Goal: Task Accomplishment & Management: Manage account settings

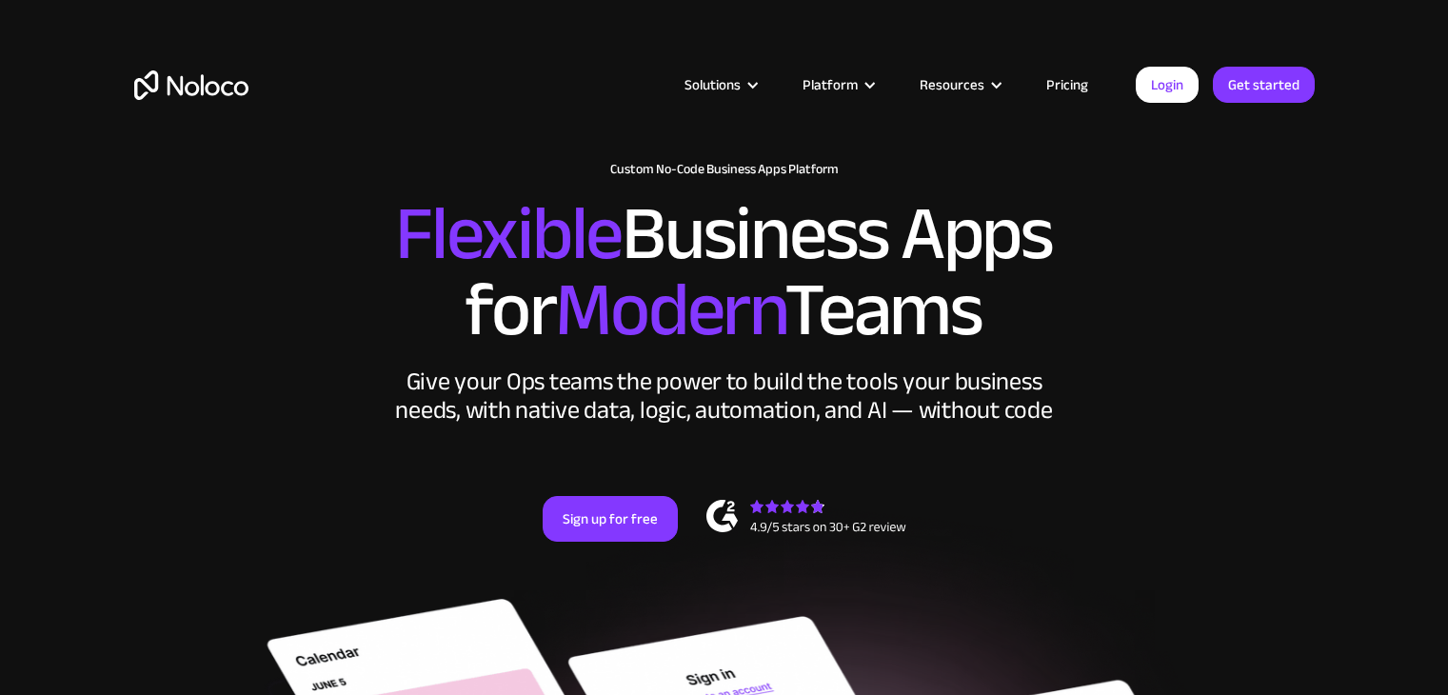
click at [1159, 87] on link "Login" at bounding box center [1166, 85] width 63 height 36
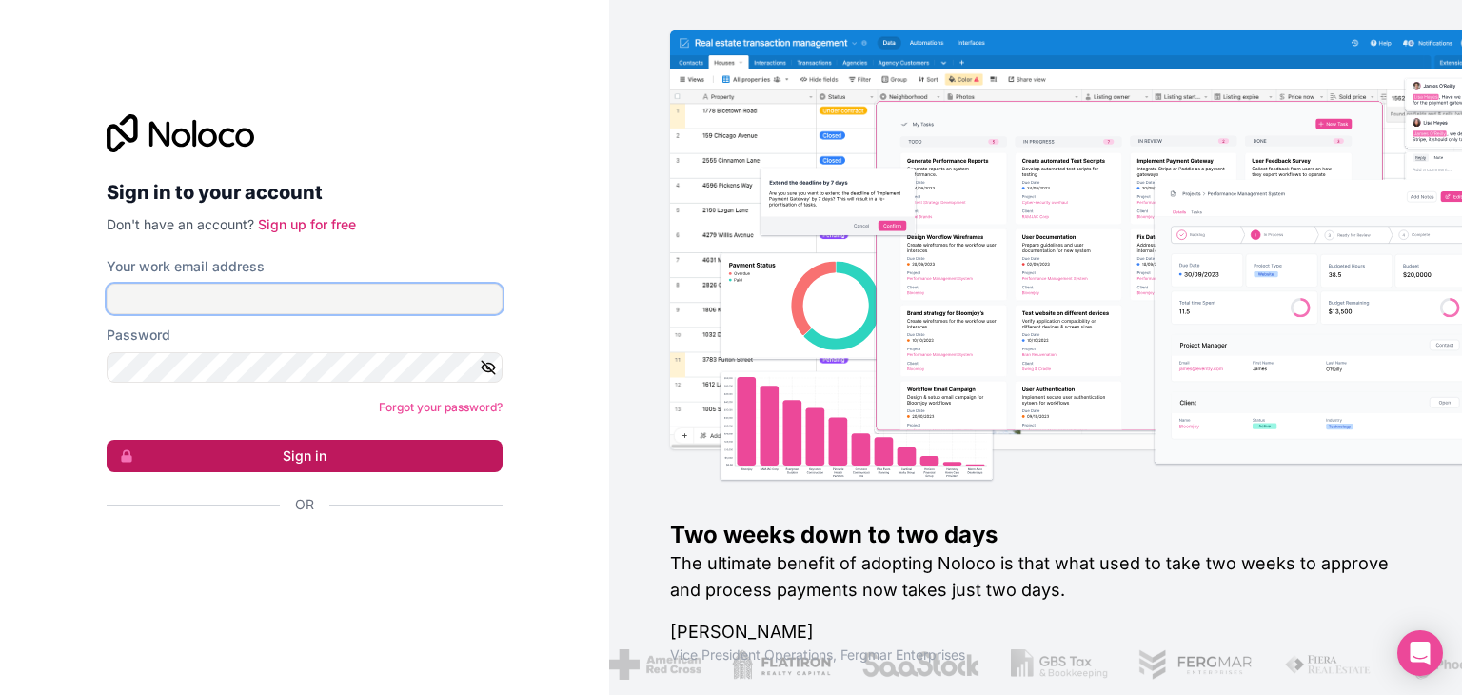
type input "[EMAIL_ADDRESS][DOMAIN_NAME]"
click at [276, 450] on button "Sign in" at bounding box center [305, 456] width 396 height 32
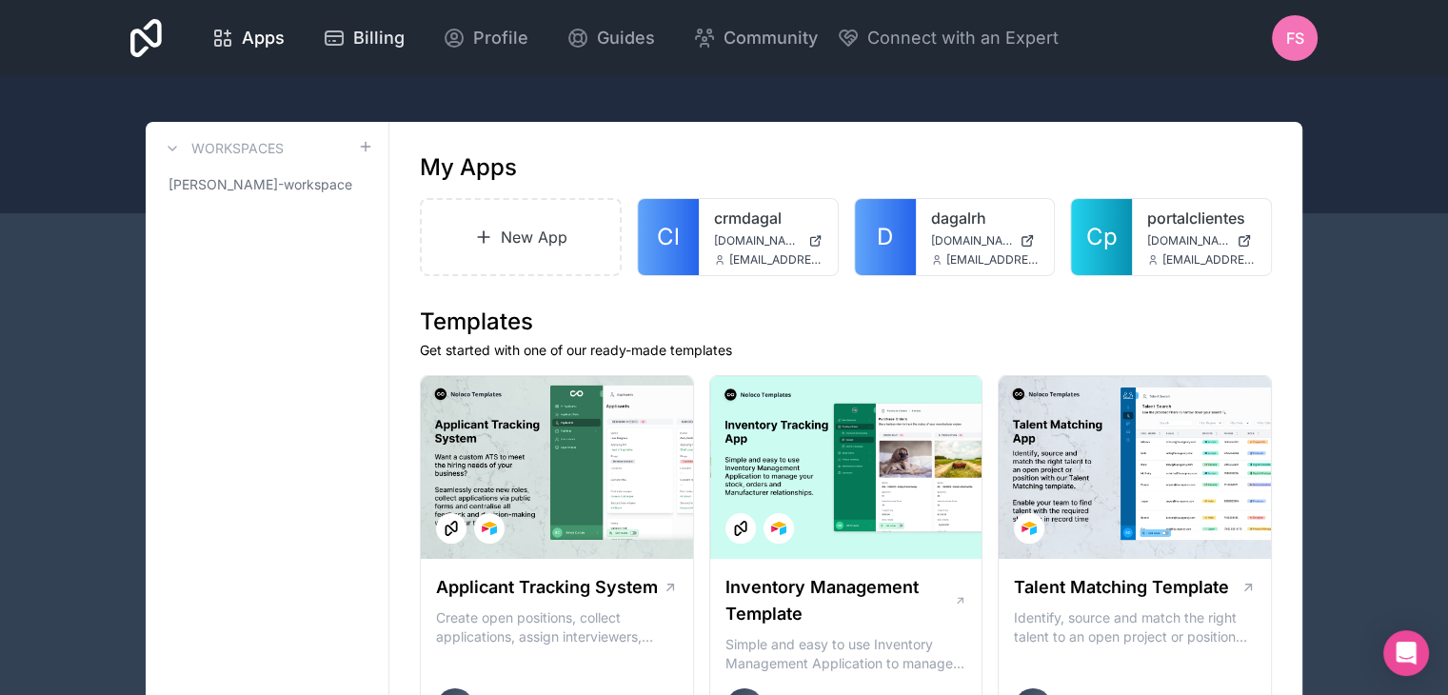
click at [361, 36] on span "Billing" at bounding box center [378, 38] width 51 height 27
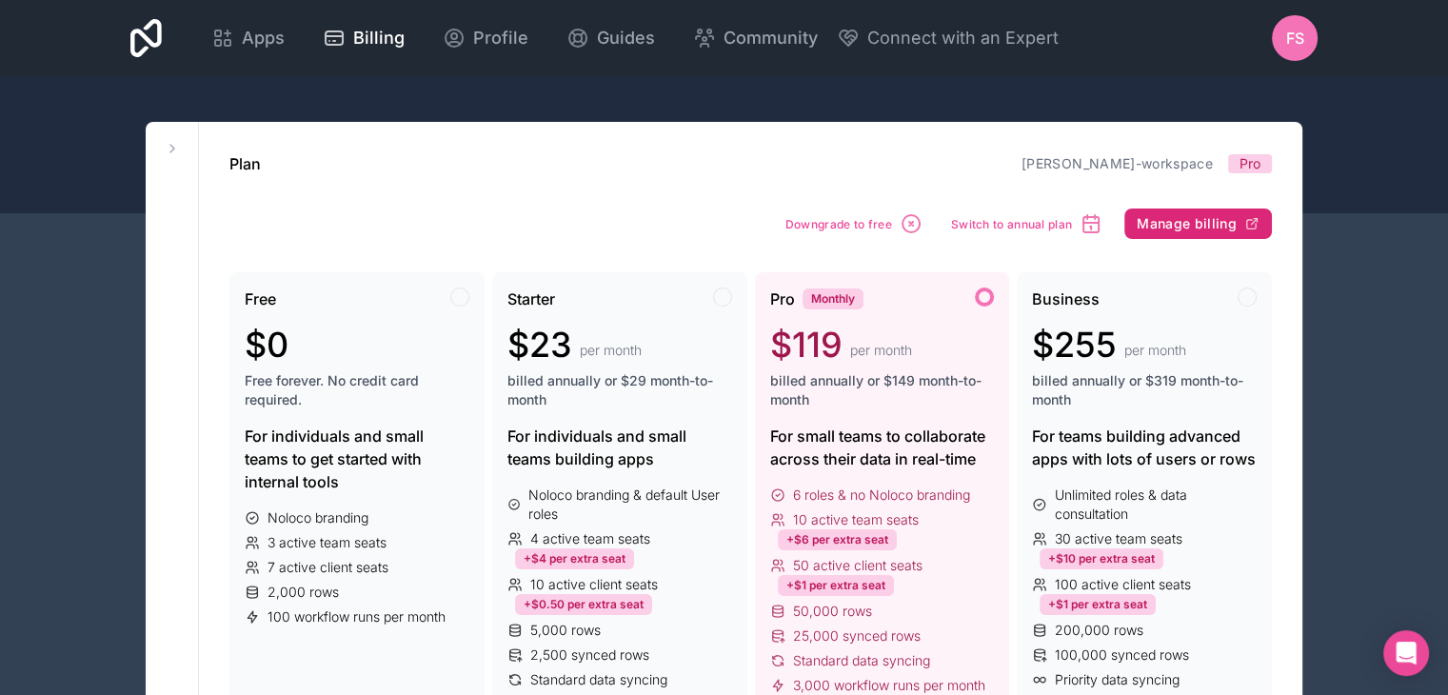
click at [1172, 224] on span "Manage billing" at bounding box center [1186, 223] width 100 height 17
